Goal: Task Accomplishment & Management: Manage account settings

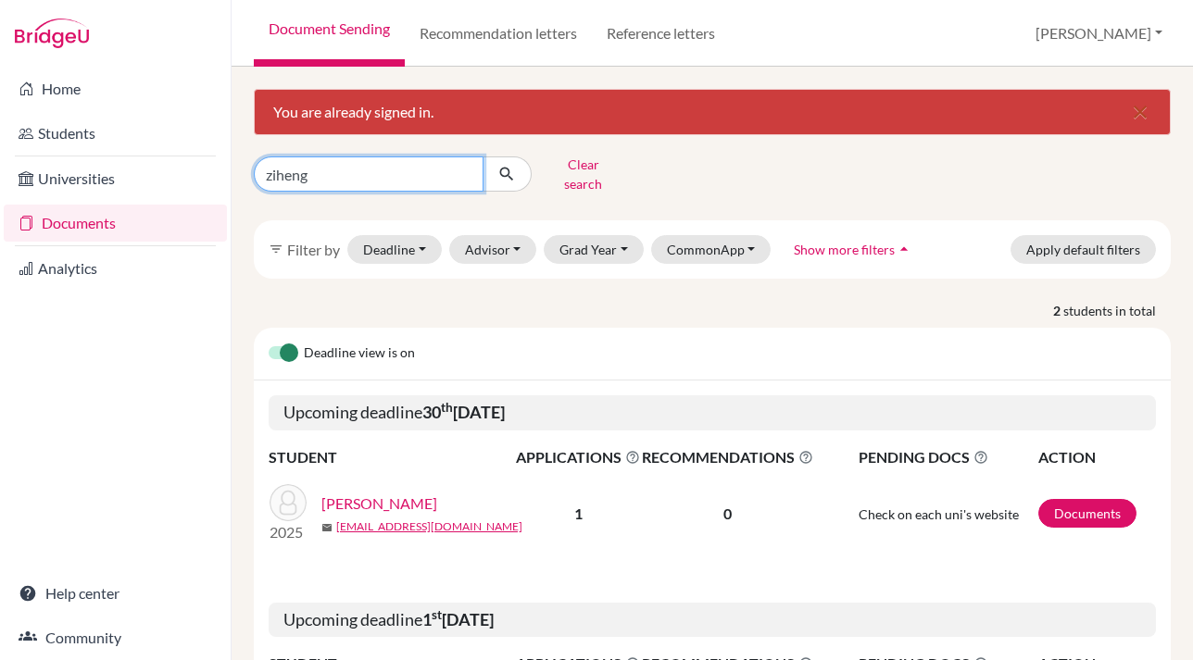
click at [330, 170] on input "ziheng" at bounding box center [369, 173] width 230 height 35
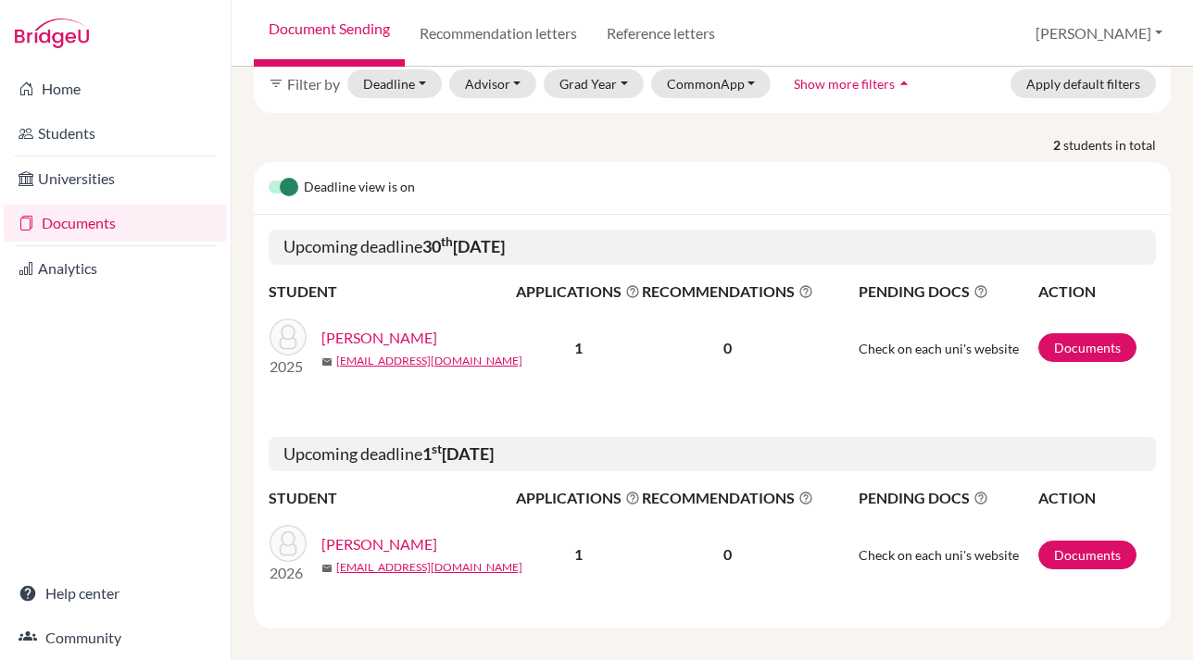
click at [371, 533] on link "[PERSON_NAME]" at bounding box center [379, 544] width 116 height 22
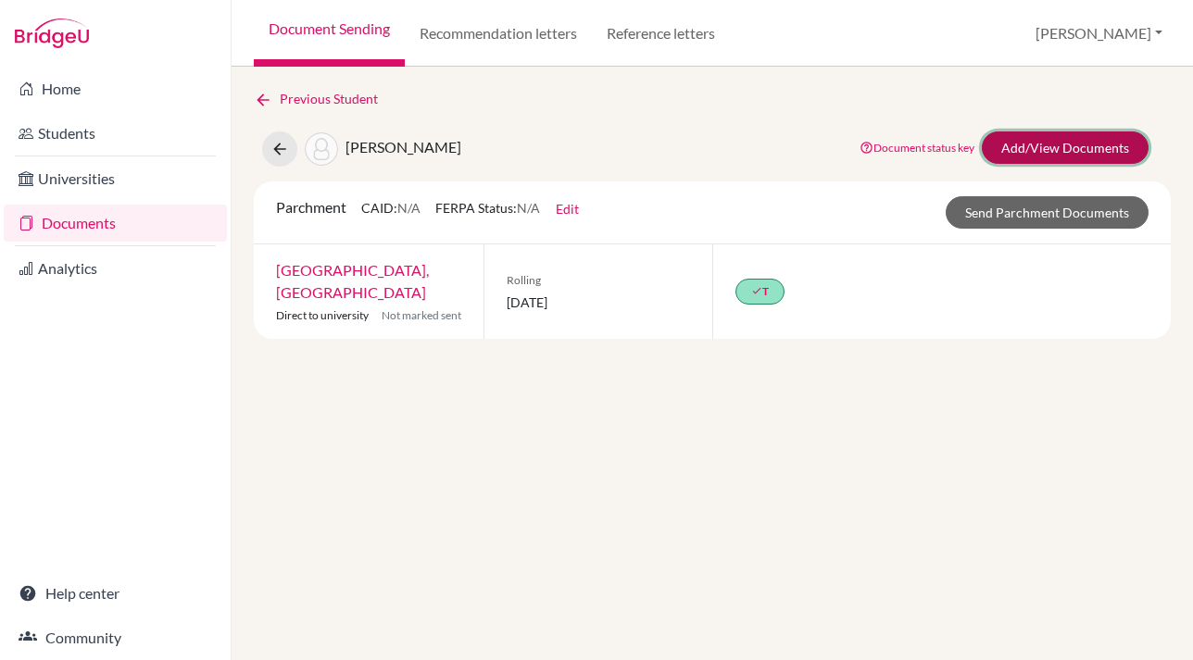
click at [1062, 148] on link "Add/View Documents" at bounding box center [1065, 147] width 167 height 32
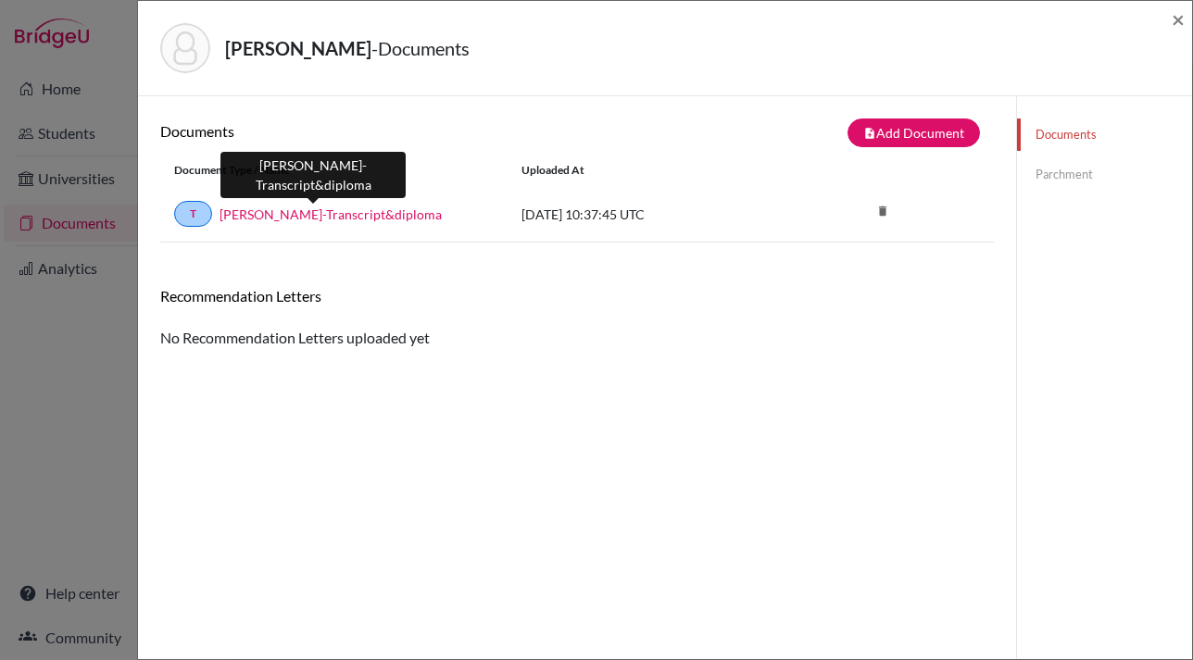
click at [338, 217] on link "[PERSON_NAME]-Transcript&diploma" at bounding box center [330, 214] width 222 height 19
